Goal: Check status

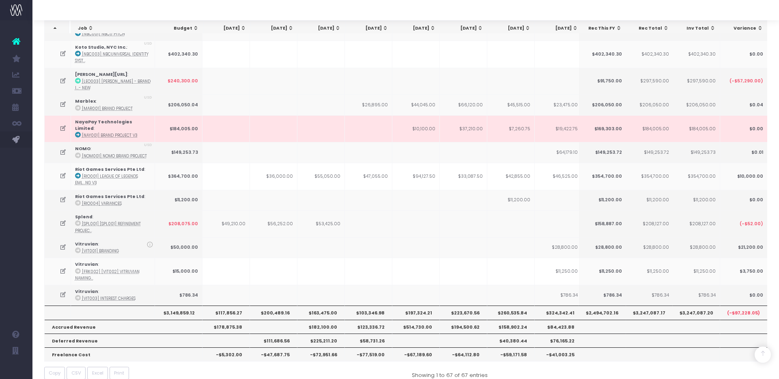
scroll to position [0, 194]
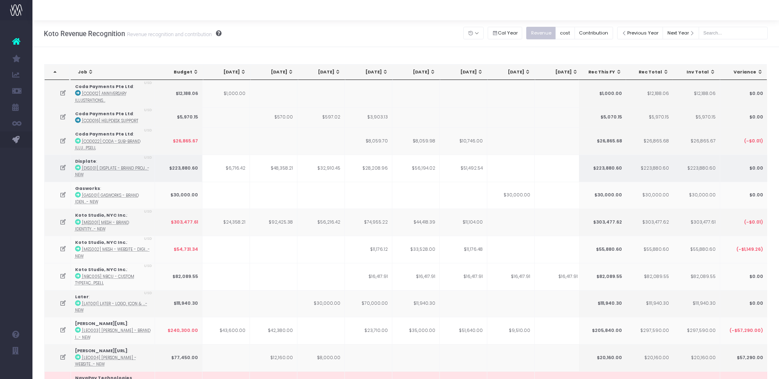
click at [60, 166] on icon at bounding box center [63, 167] width 7 height 7
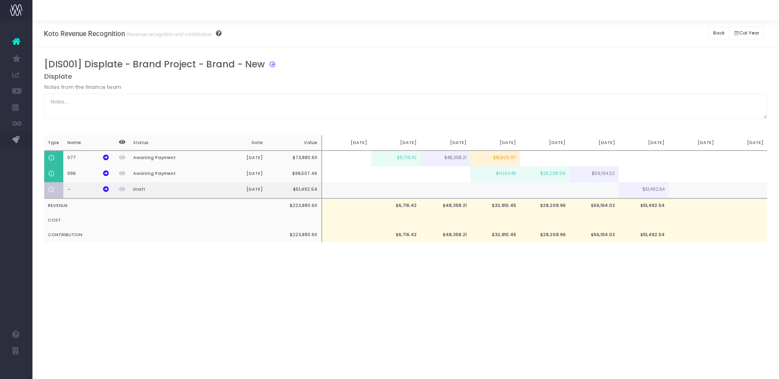
click at [600, 193] on td at bounding box center [593, 190] width 49 height 16
type input "28806"
click at [473, 265] on div "[DIS001] Displate - Brand Project - Brand - New Displate Notes from the finance…" at bounding box center [405, 158] width 747 height 223
click at [713, 32] on button "Back" at bounding box center [718, 33] width 21 height 13
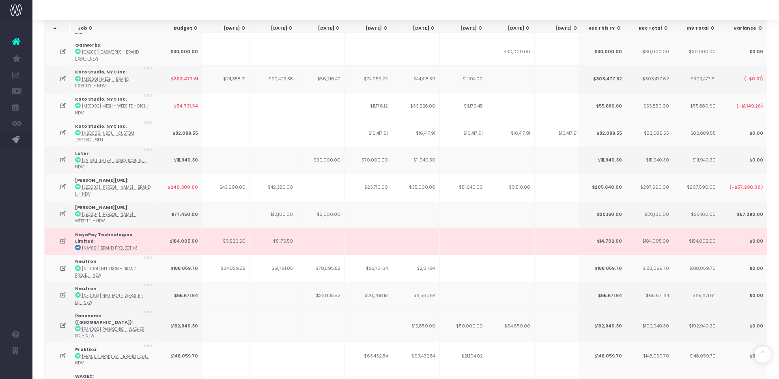
scroll to position [232, 0]
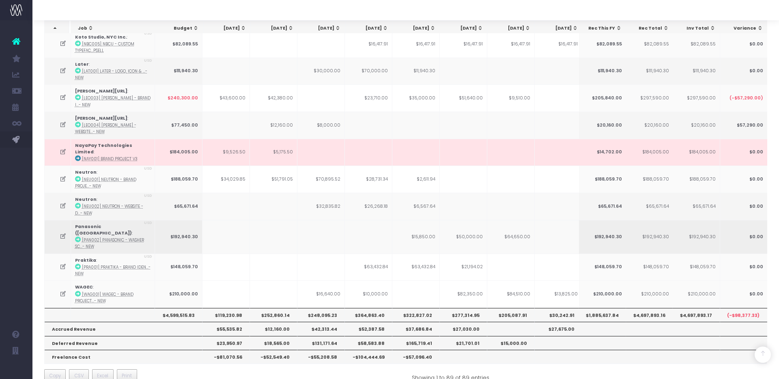
click at [61, 233] on icon at bounding box center [63, 236] width 7 height 7
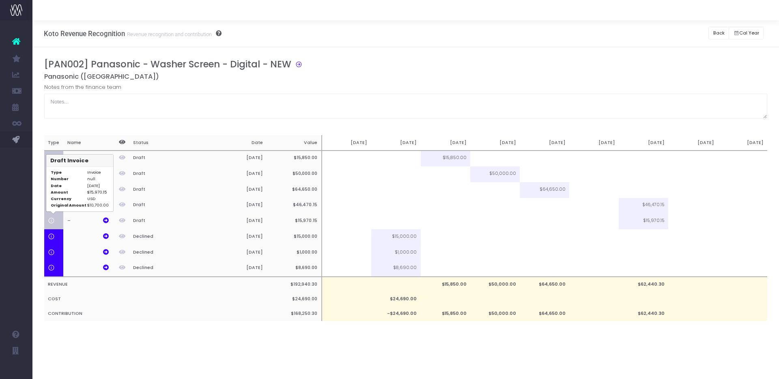
scroll to position [0, 0]
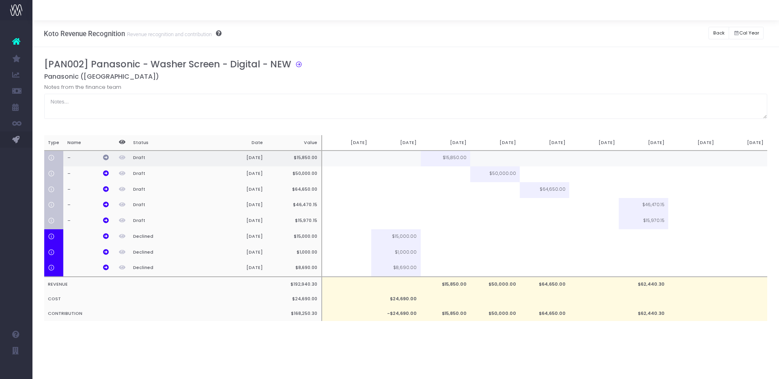
click at [106, 157] on icon at bounding box center [106, 158] width 6 height 6
click at [299, 65] on icon at bounding box center [296, 63] width 11 height 9
click at [104, 172] on icon at bounding box center [106, 173] width 6 height 6
click at [503, 160] on td at bounding box center [494, 159] width 49 height 16
type input "3170"
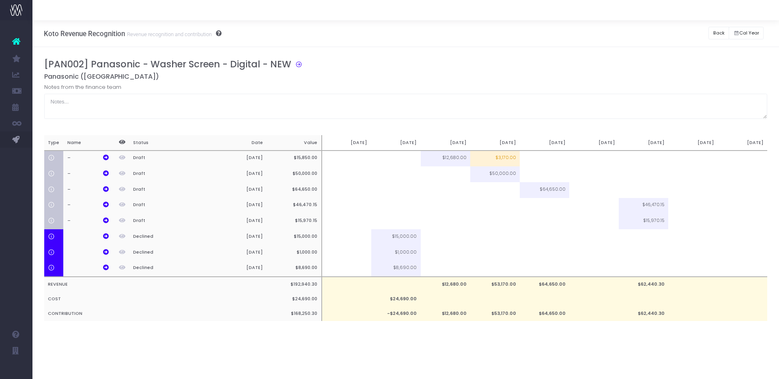
click at [507, 74] on h5 "Panasonic ([GEOGRAPHIC_DATA])" at bounding box center [405, 77] width 723 height 8
click at [108, 222] on icon at bounding box center [106, 220] width 6 height 6
click at [106, 205] on icon at bounding box center [106, 205] width 6 height 6
click at [613, 204] on td at bounding box center [593, 206] width 49 height 16
type input "30500"
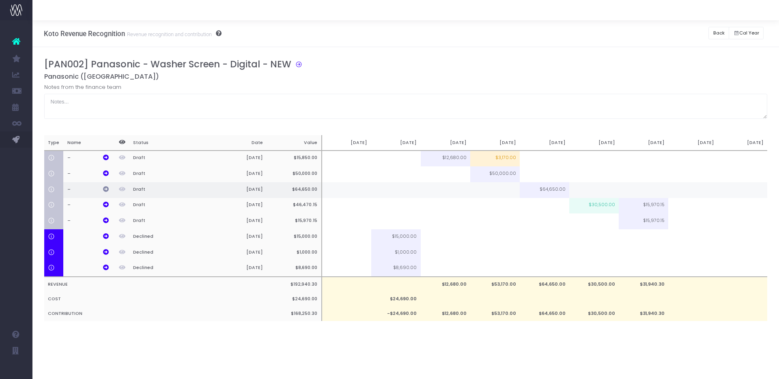
click at [106, 189] on icon at bounding box center [106, 189] width 6 height 6
click at [108, 172] on icon at bounding box center [106, 173] width 6 height 6
click at [103, 201] on th "–" at bounding box center [87, 206] width 49 height 16
click at [724, 31] on button "Back" at bounding box center [718, 33] width 21 height 13
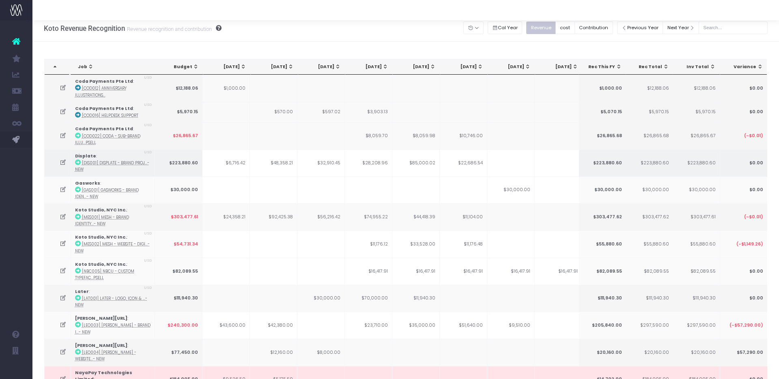
scroll to position [7, 0]
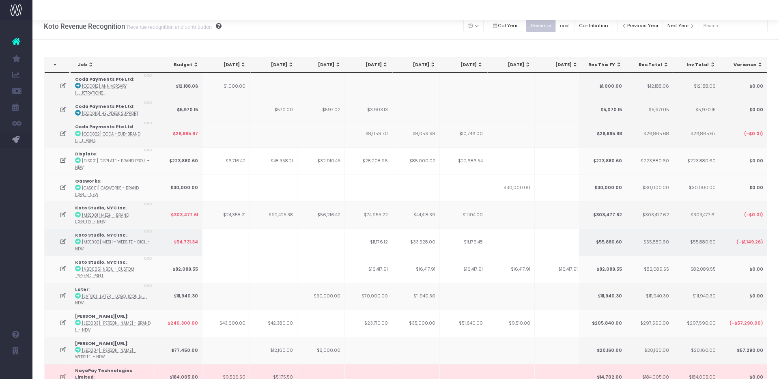
click at [61, 240] on icon at bounding box center [63, 241] width 7 height 7
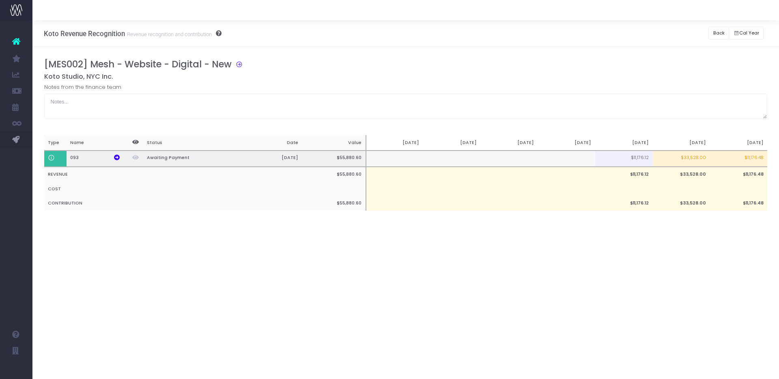
scroll to position [0, 6]
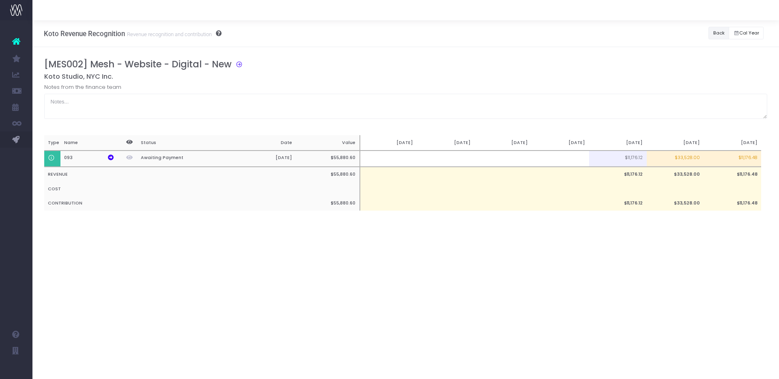
click at [719, 37] on button "Back" at bounding box center [718, 33] width 21 height 13
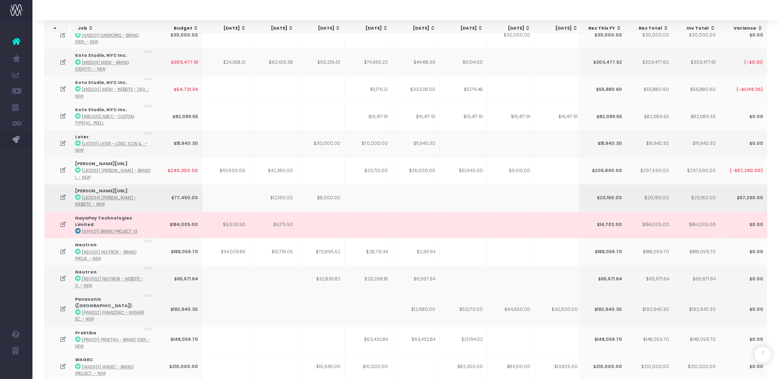
scroll to position [146, 0]
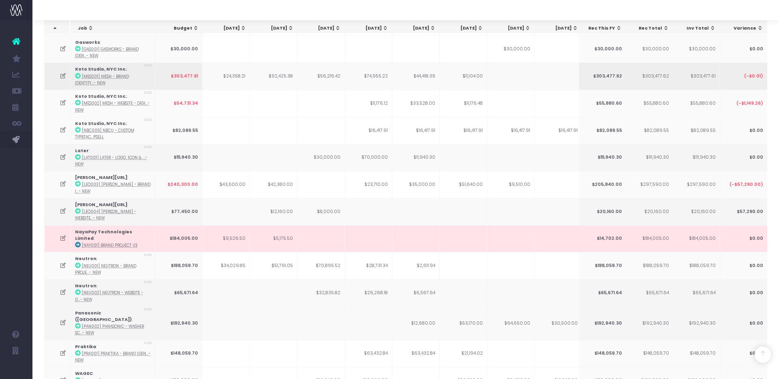
click at [63, 75] on icon at bounding box center [63, 76] width 7 height 7
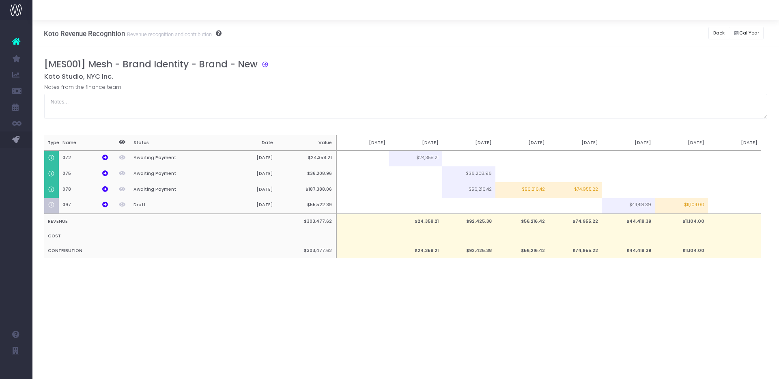
scroll to position [0, 0]
